Goal: Navigation & Orientation: Find specific page/section

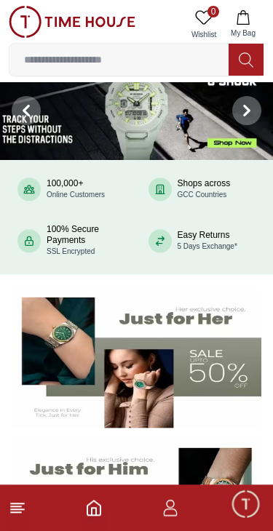
scroll to position [21, 0]
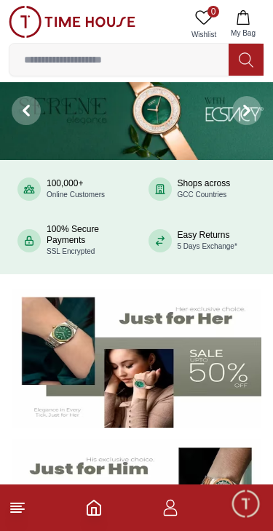
click at [23, 512] on icon at bounding box center [17, 507] width 17 height 17
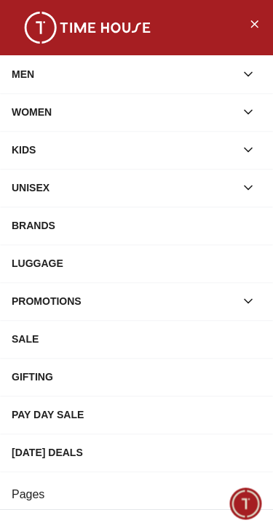
click at [70, 224] on div "BRANDS" at bounding box center [137, 226] width 250 height 26
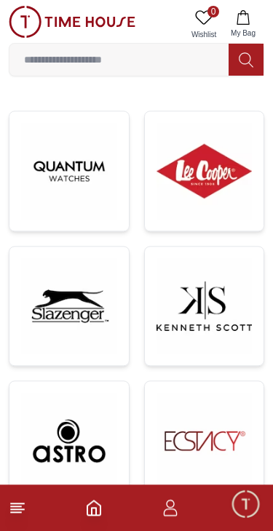
click at [210, 176] on img at bounding box center [205, 171] width 96 height 96
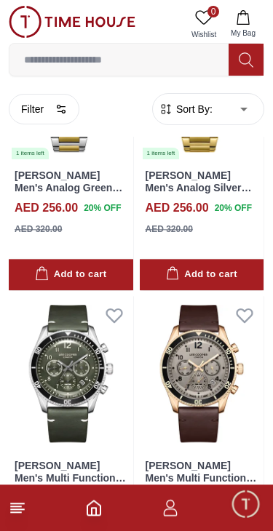
scroll to position [1990, 0]
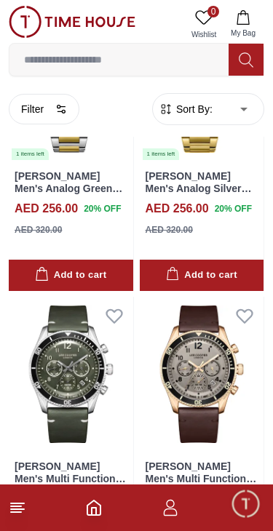
click at [17, 513] on line at bounding box center [16, 513] width 10 height 0
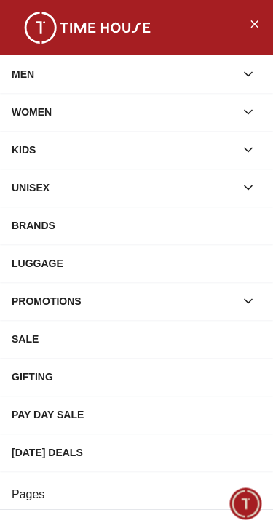
click at [257, 25] on icon "Close Menu" at bounding box center [254, 24] width 12 height 18
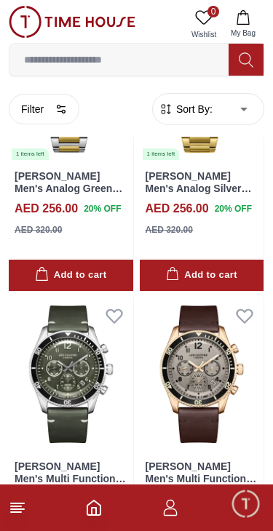
click at [93, 511] on icon "Home" at bounding box center [93, 507] width 17 height 17
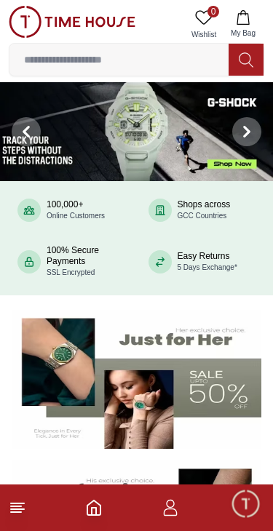
click at [250, 506] on span "Minimize live chat window" at bounding box center [245, 504] width 42 height 42
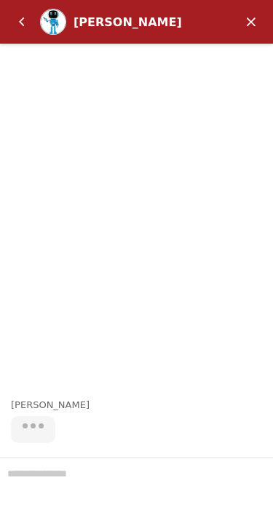
click at [17, 23] on em "Back" at bounding box center [21, 21] width 29 height 29
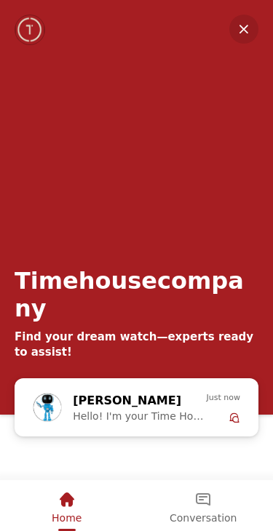
click at [258, 25] on em "Minimize" at bounding box center [243, 29] width 29 height 29
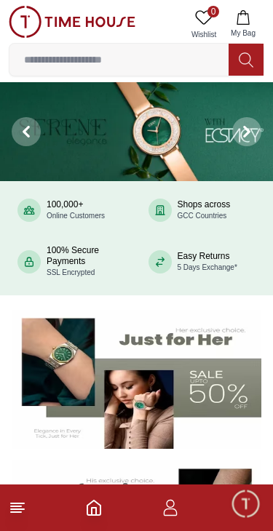
click at [172, 515] on icon "button" at bounding box center [170, 507] width 17 height 17
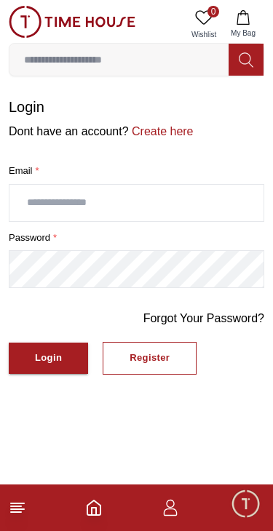
click at [90, 515] on icon "Home" at bounding box center [93, 508] width 13 height 15
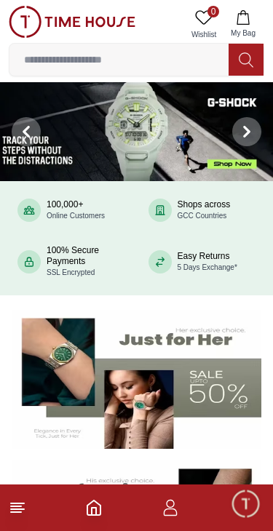
click at [24, 16] on img at bounding box center [72, 22] width 127 height 32
click at [31, 32] on img at bounding box center [72, 22] width 127 height 32
click at [12, 523] on footer at bounding box center [136, 508] width 273 height 47
click at [24, 510] on line at bounding box center [17, 510] width 13 height 0
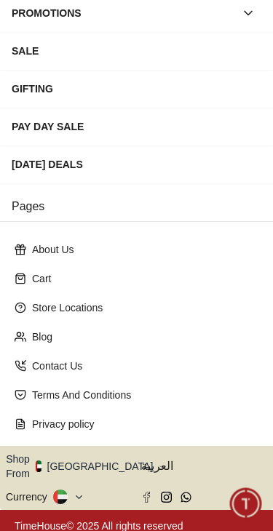
scroll to position [288, 0]
